Goal: Navigation & Orientation: Find specific page/section

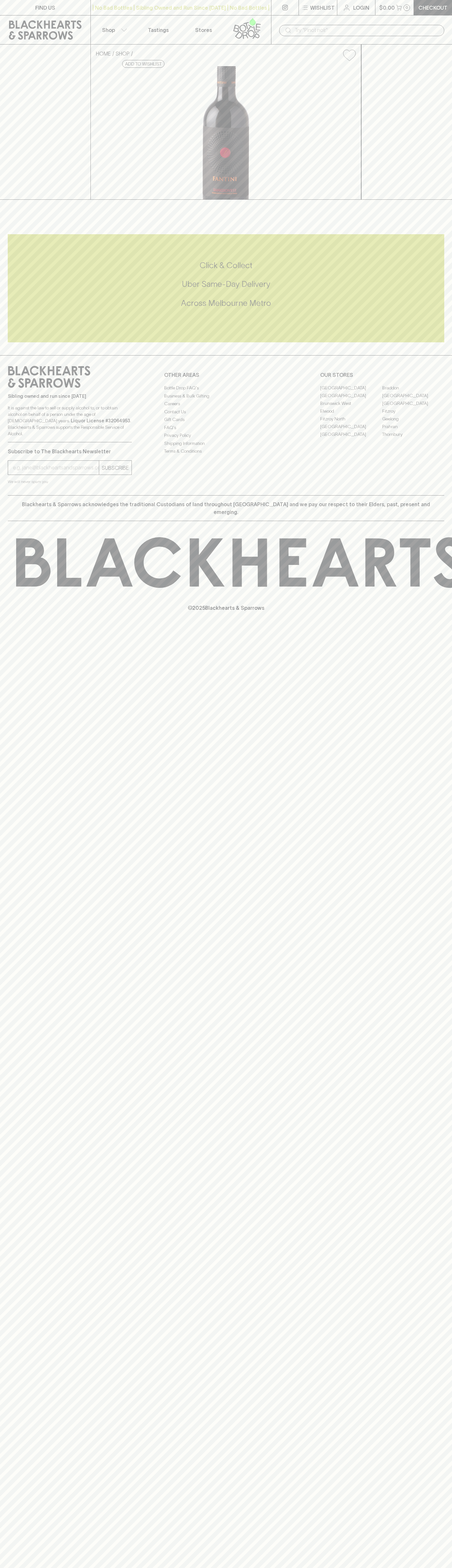
click at [386, 1] on button "$0.00 0" at bounding box center [394, 7] width 38 height 15
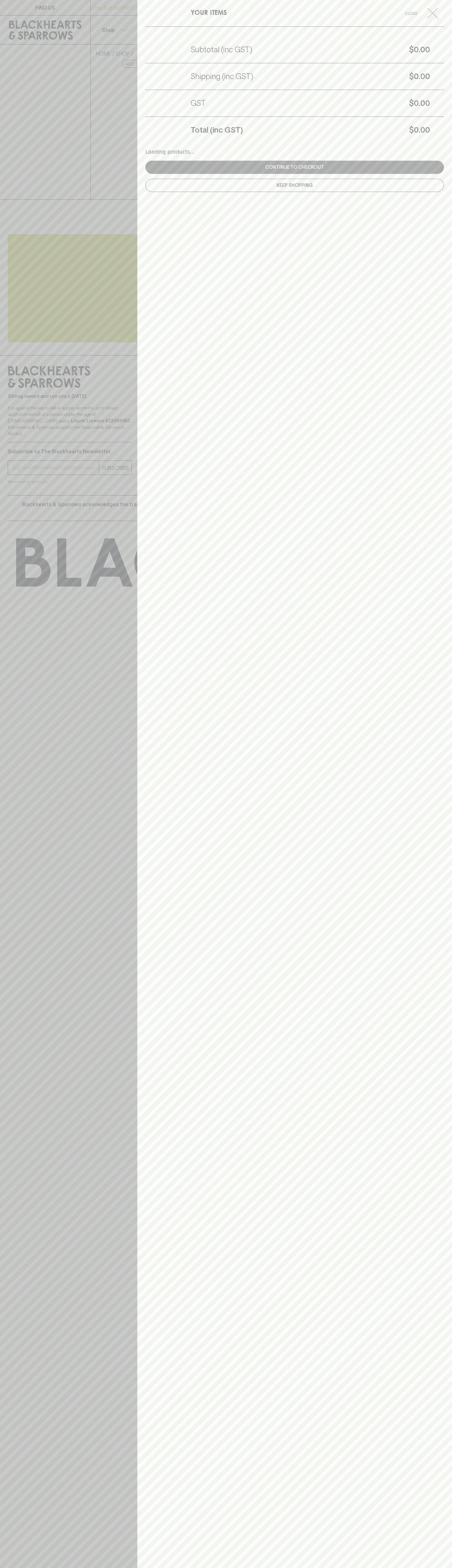
click at [443, 663] on div "YOUR ITEMS Close Subtotal (inc GST) $0.00 Shipping (inc GST) $0.00 GST $0.00 To…" at bounding box center [294, 784] width 314 height 1568
click at [401, 1567] on html "FIND US | No Bad Bottles | Sibling Owned and Run Since [DATE] | No Bad Bottles …" at bounding box center [226, 784] width 452 height 1568
click at [10, 751] on div at bounding box center [226, 784] width 452 height 1568
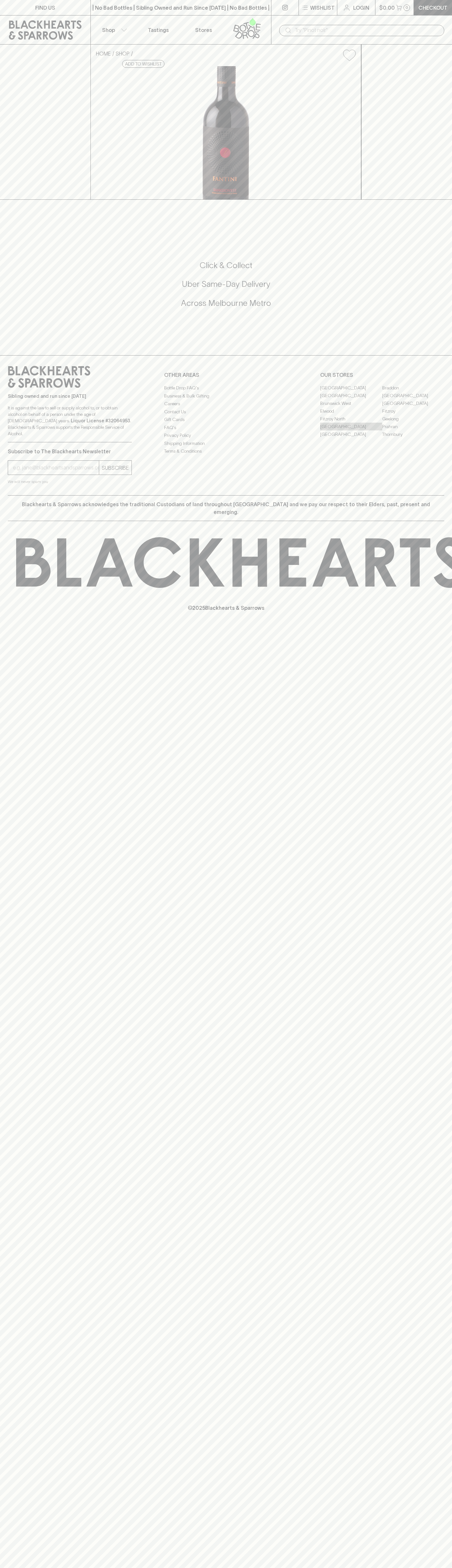
click at [351, 430] on link "[GEOGRAPHIC_DATA]" at bounding box center [351, 426] width 62 height 8
click at [128, 66] on icon at bounding box center [126, 64] width 4 height 4
